Goal: Navigation & Orientation: Find specific page/section

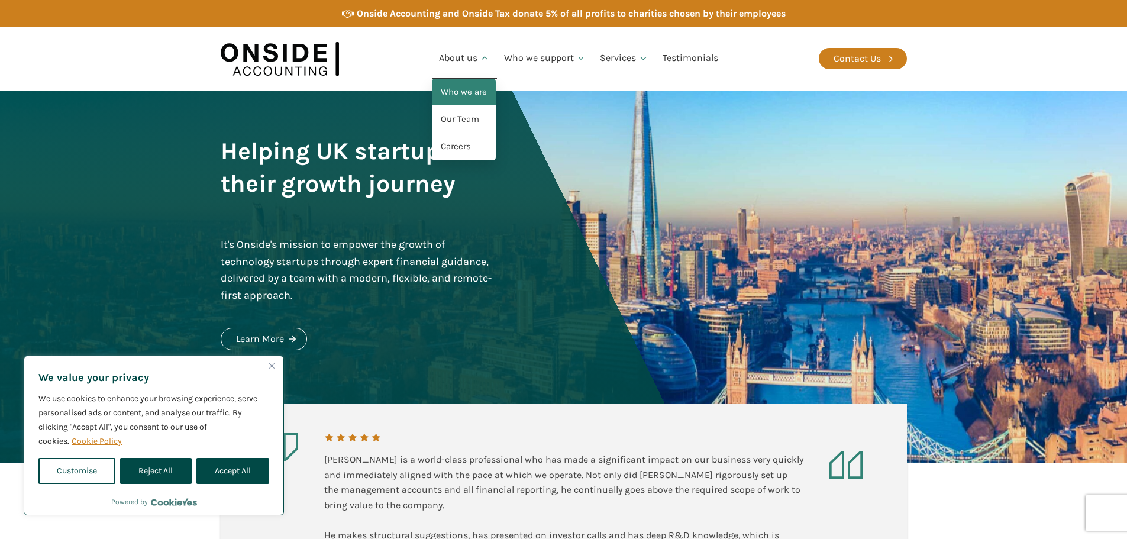
click at [468, 98] on link "Who we are" at bounding box center [464, 92] width 64 height 27
click at [272, 52] on img at bounding box center [280, 59] width 118 height 46
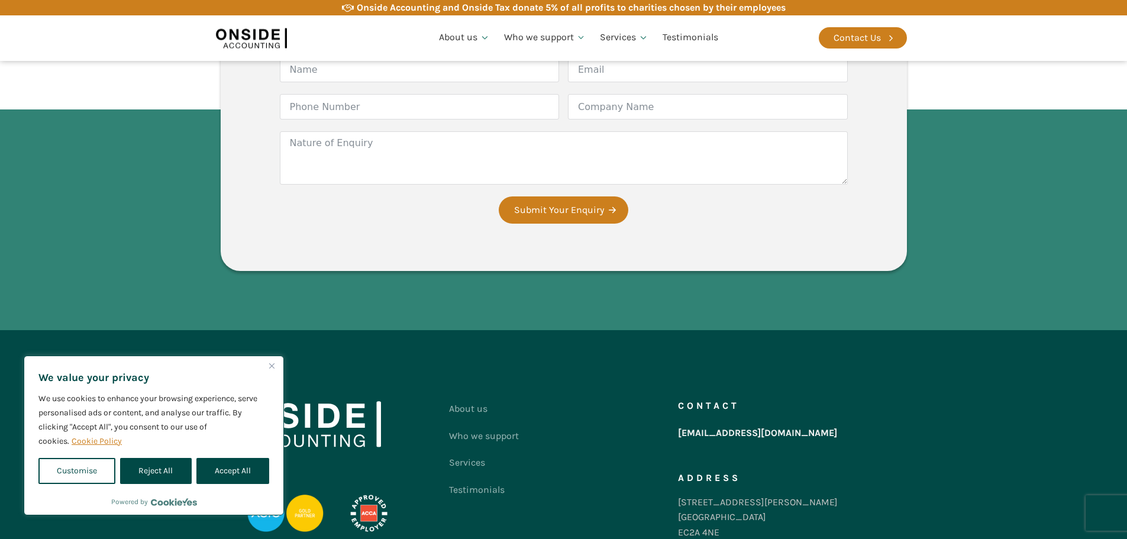
scroll to position [2266, 0]
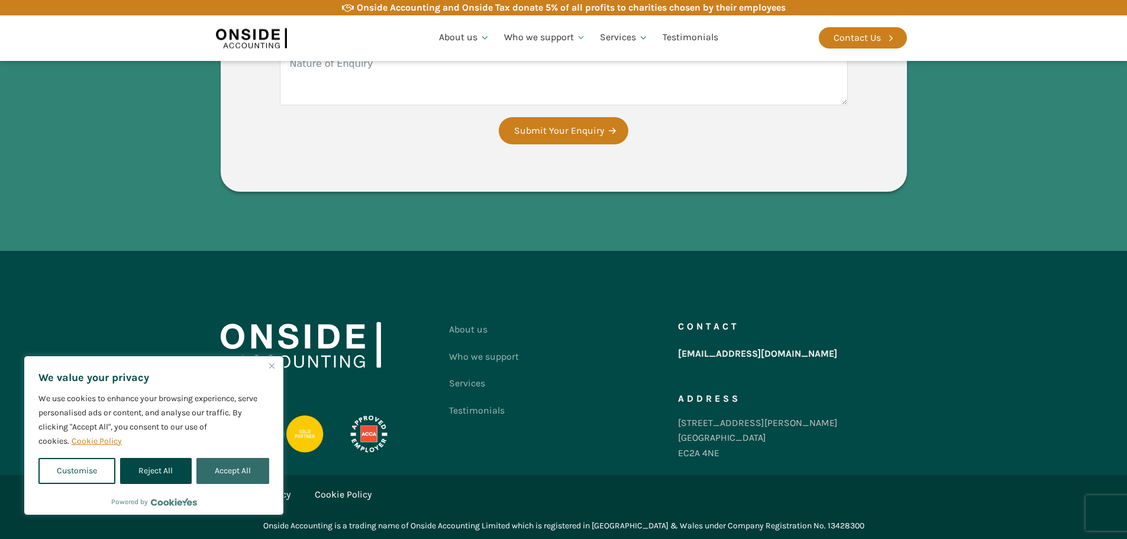
click at [253, 464] on button "Accept All" at bounding box center [232, 471] width 73 height 26
checkbox input "true"
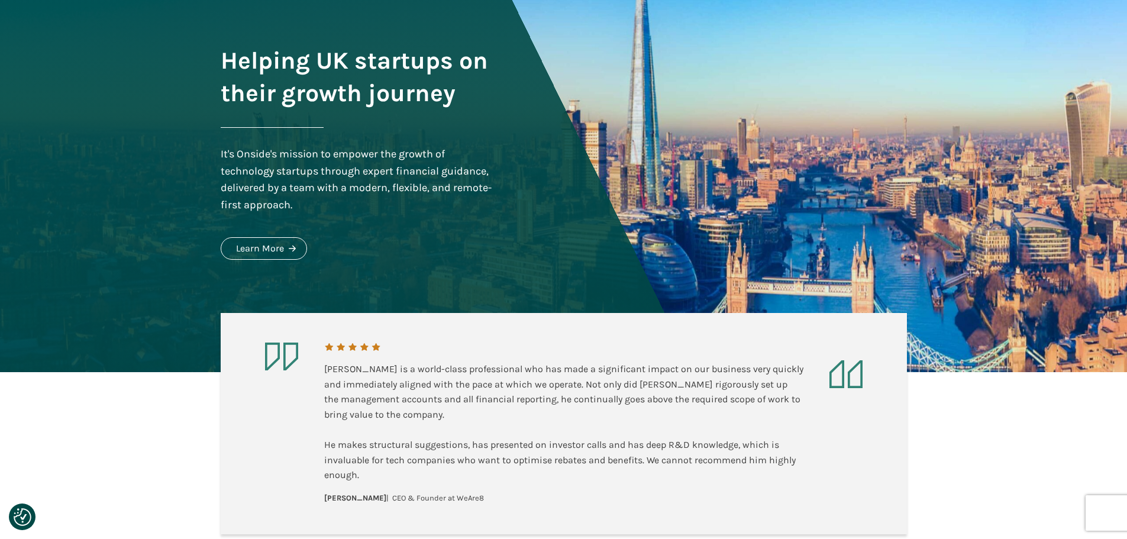
scroll to position [0, 0]
